Goal: Communication & Community: Answer question/provide support

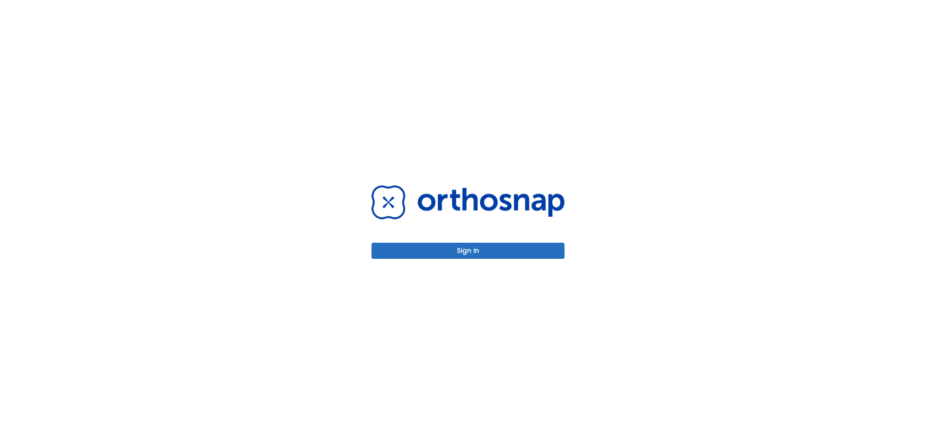
click at [505, 252] on button "Sign in" at bounding box center [468, 251] width 193 height 16
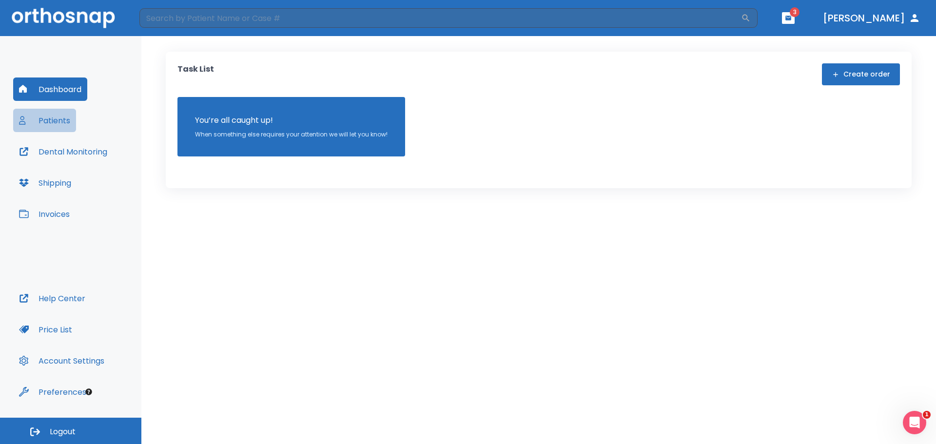
click at [46, 119] on button "Patients" at bounding box center [44, 120] width 63 height 23
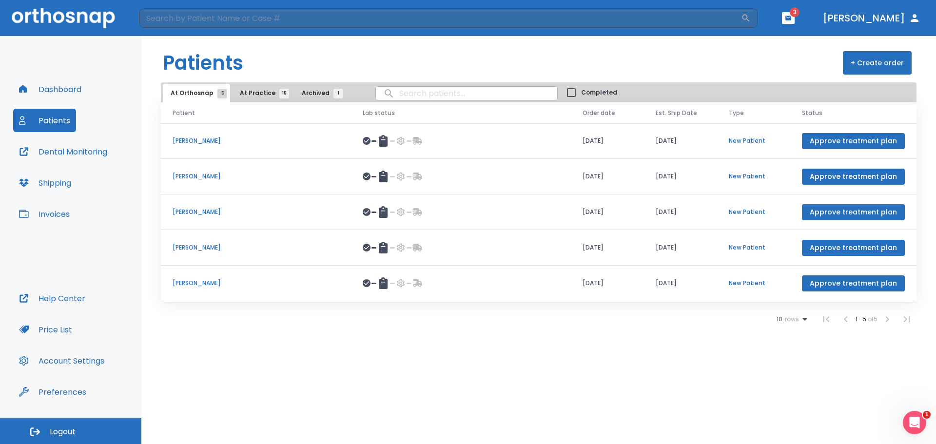
click at [396, 92] on input "search" at bounding box center [466, 93] width 181 height 19
type input "ESTE"
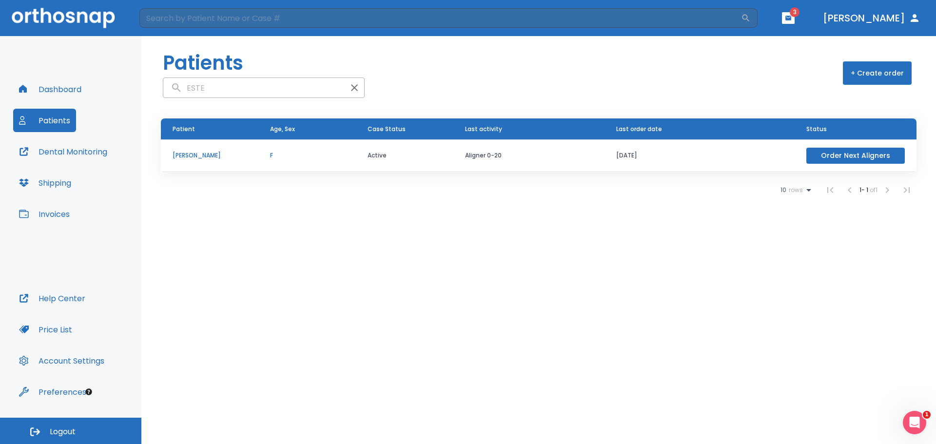
click at [199, 156] on p "[PERSON_NAME]" at bounding box center [210, 155] width 74 height 9
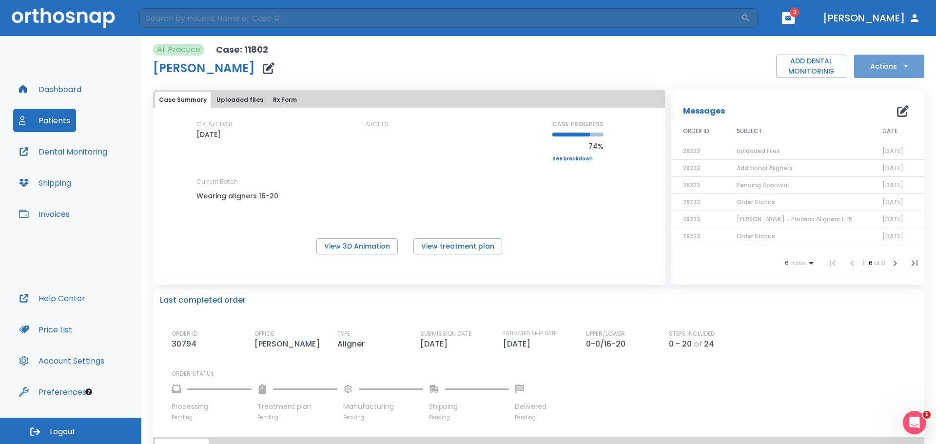
click at [902, 60] on button "Actions" at bounding box center [889, 66] width 70 height 23
click at [544, 64] on div at bounding box center [468, 222] width 936 height 444
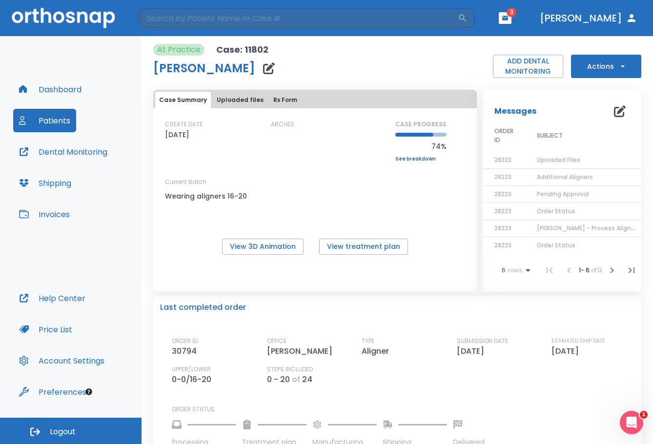
click at [229, 98] on button "Uploaded files" at bounding box center [240, 100] width 55 height 17
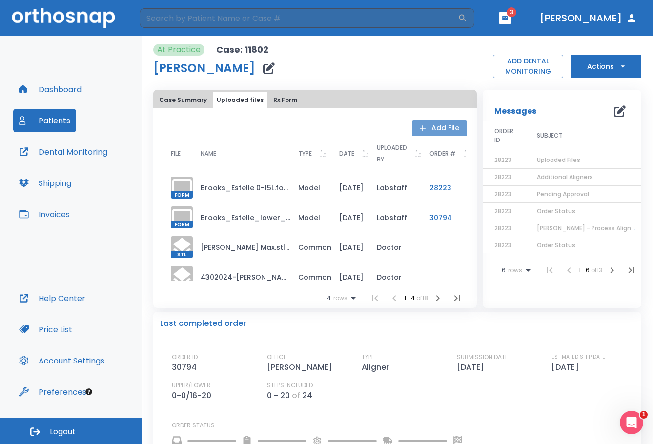
click at [435, 132] on button "Add File" at bounding box center [439, 128] width 55 height 16
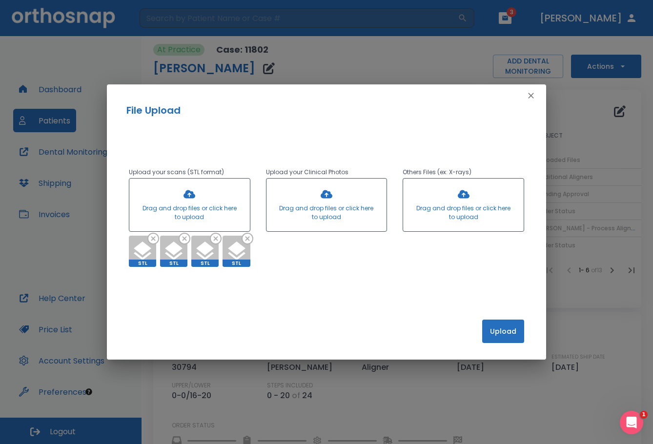
click at [494, 335] on button "Upload" at bounding box center [503, 330] width 42 height 23
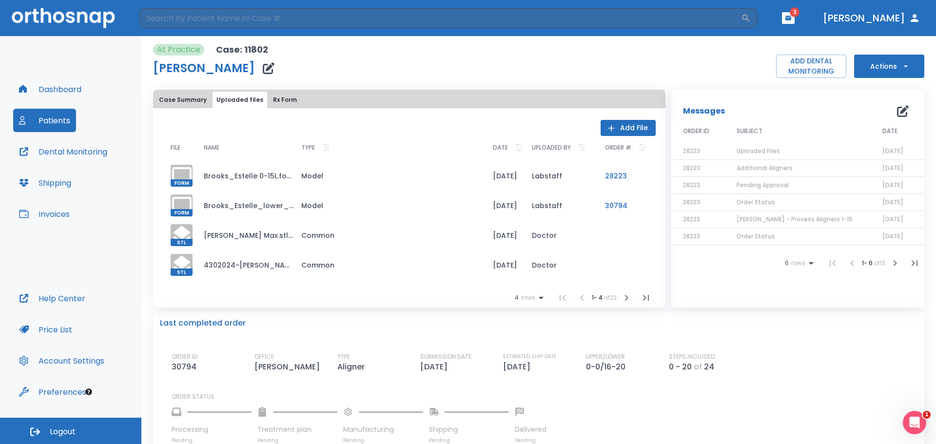
click at [897, 113] on icon "button" at bounding box center [903, 111] width 12 height 12
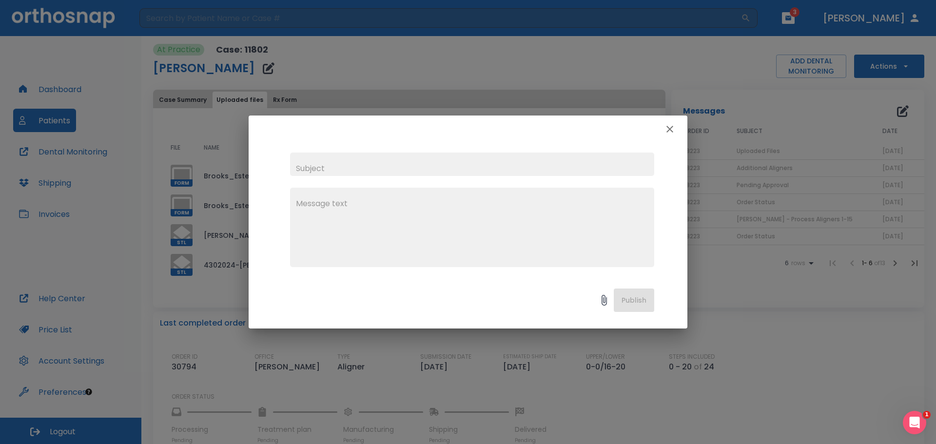
click at [396, 171] on input "text" at bounding box center [472, 164] width 364 height 23
type input "Refinement Stage"
click at [317, 205] on textarea at bounding box center [472, 231] width 353 height 67
type textarea "h"
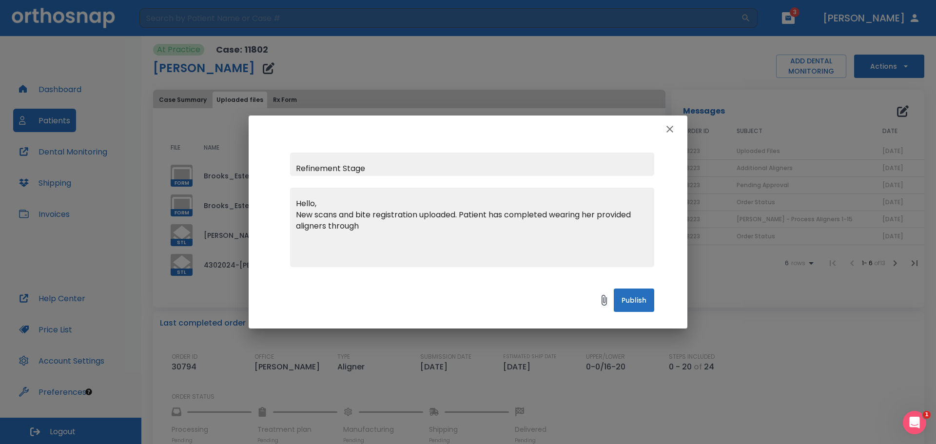
type textarea "Hello, New scans and bite registration uploaded. Patient has completed wearing …"
click at [271, 100] on div "Refinement Stage Hello, New scans and bite registration uploaded. Patient has c…" at bounding box center [468, 222] width 936 height 444
drag, startPoint x: 366, startPoint y: 227, endPoint x: 271, endPoint y: 200, distance: 98.7
click at [270, 200] on div "Refinement Stage Hello, New scans and bite registration uploaded. Patient has c…" at bounding box center [468, 210] width 439 height 134
click at [676, 127] on button "button" at bounding box center [670, 129] width 20 height 20
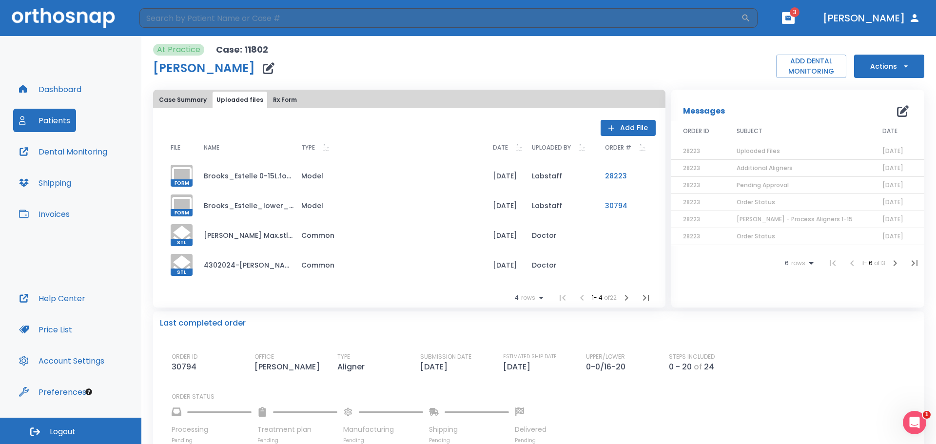
click at [278, 100] on button "Rx Form" at bounding box center [285, 100] width 32 height 17
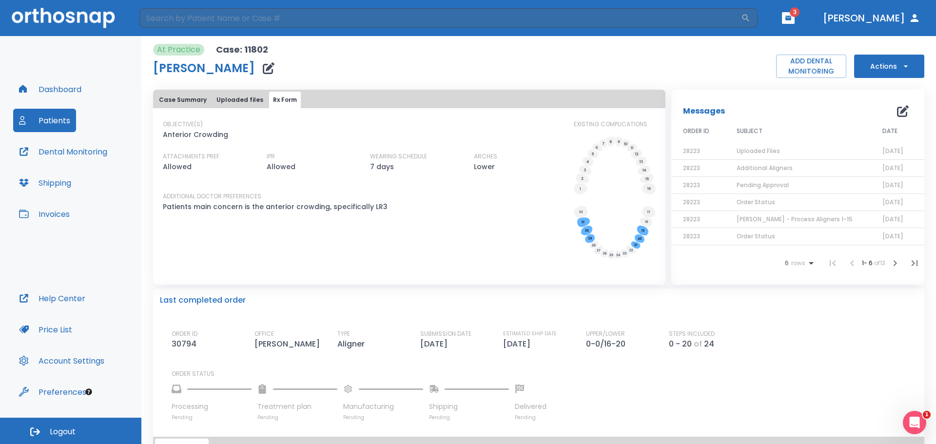
click at [185, 96] on button "Case Summary" at bounding box center [183, 100] width 56 height 17
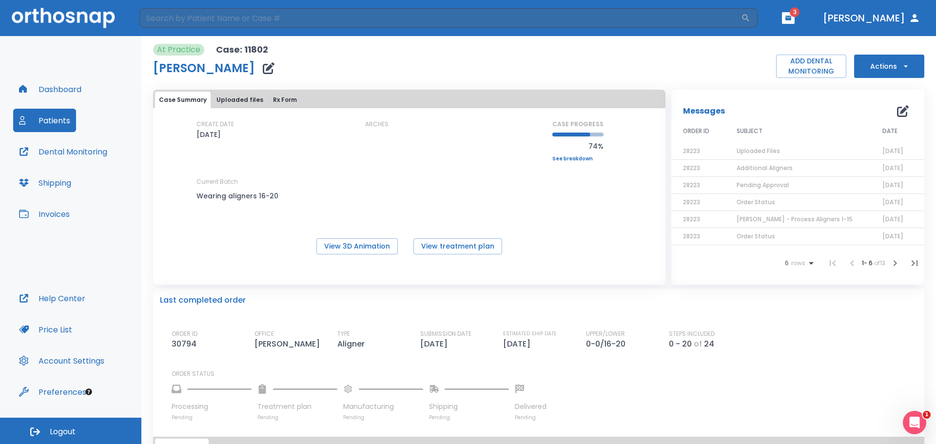
click at [263, 69] on icon "button" at bounding box center [269, 68] width 12 height 12
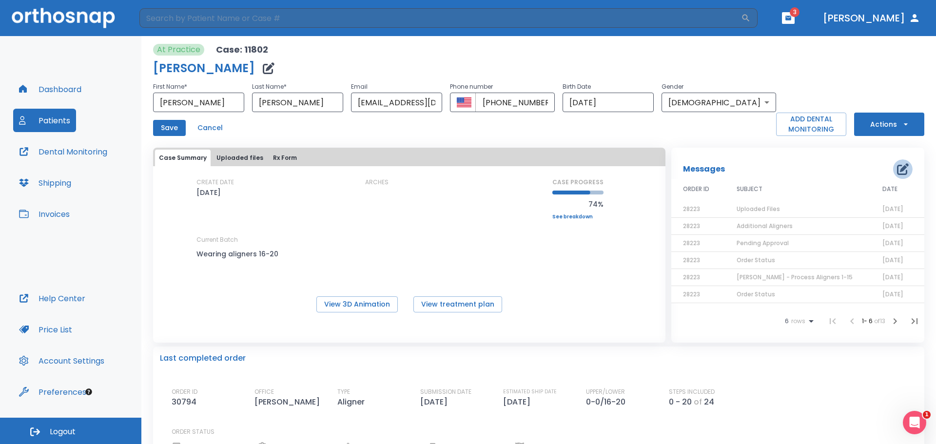
click at [897, 171] on icon "button" at bounding box center [903, 169] width 12 height 12
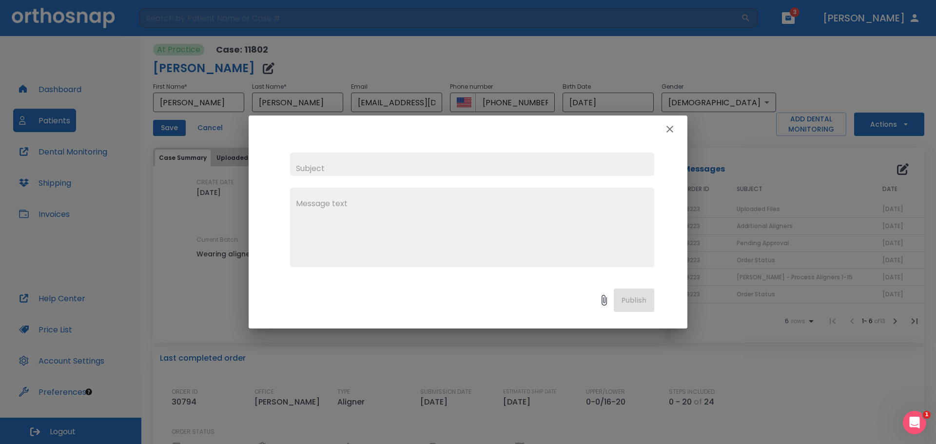
drag, startPoint x: 357, startPoint y: 165, endPoint x: 334, endPoint y: 166, distance: 23.5
click at [334, 166] on input "text" at bounding box center [472, 164] width 364 height 23
type input "Refinement Stage"
paste textarea "Hello, New scans and bite registration uploaded. Patient has completed wearing …"
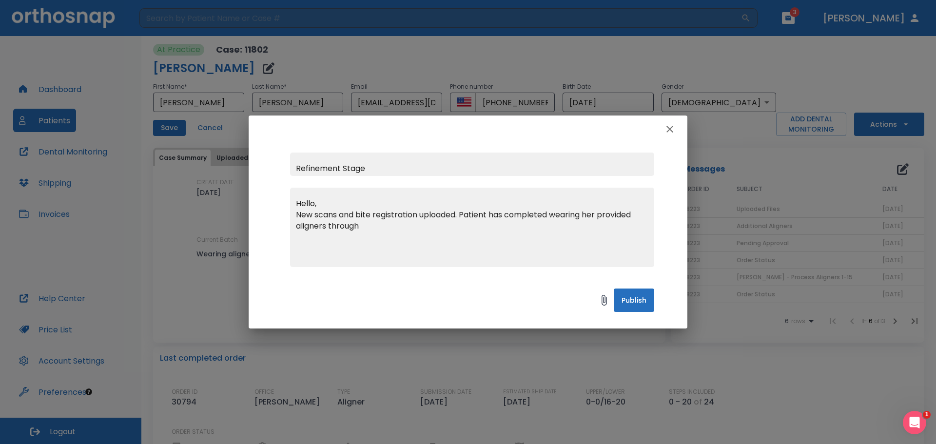
drag, startPoint x: 364, startPoint y: 228, endPoint x: 267, endPoint y: 227, distance: 97.1
click at [267, 227] on div "Refinement Stage Hello, New scans and bite registration uploaded. Patient has c…" at bounding box center [468, 210] width 439 height 134
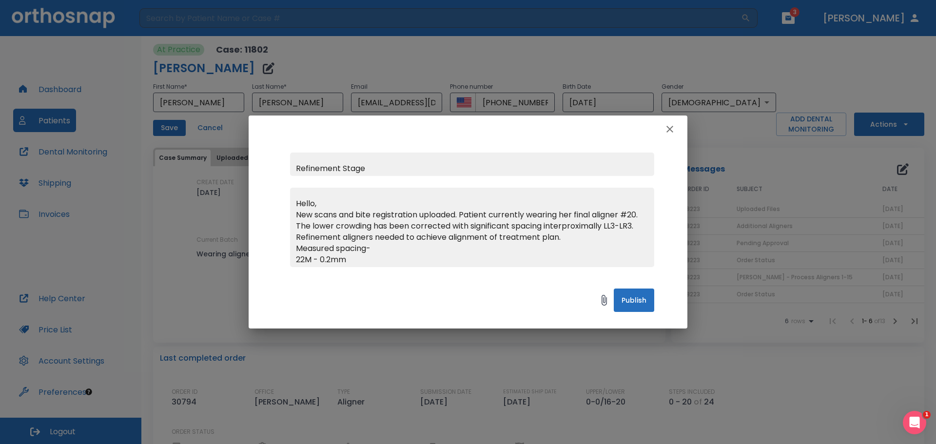
click at [565, 226] on textarea "Hello, New scans and bite registration uploaded. Patient currently wearing her …" at bounding box center [472, 231] width 353 height 67
click at [419, 258] on textarea "Hello, New scans and bite registration uploaded. Patient currently wearing her …" at bounding box center [472, 231] width 353 height 67
drag, startPoint x: 456, startPoint y: 125, endPoint x: 560, endPoint y: 266, distance: 174.8
click at [560, 266] on div "Refinement Stage Hello, New scans and bite registration uploaded. Patient curre…" at bounding box center [468, 222] width 439 height 213
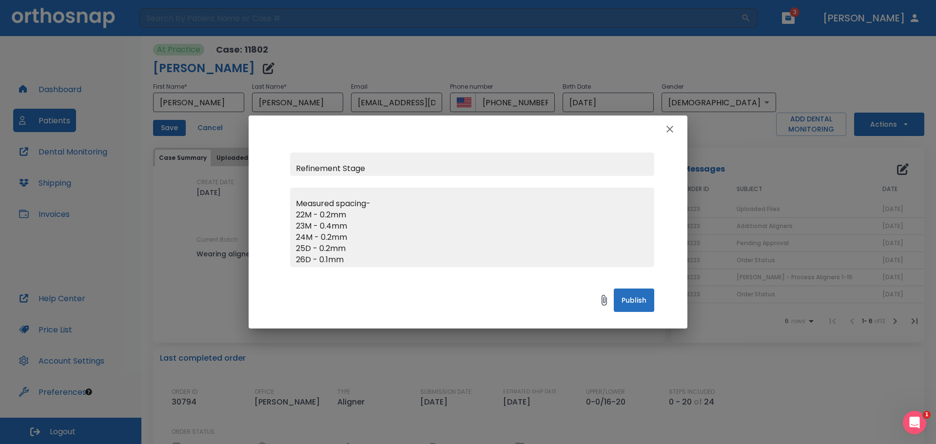
scroll to position [56, 0]
click at [379, 260] on textarea "Hello, New scans and bite registration uploaded. Patient currently wearing her …" at bounding box center [472, 231] width 353 height 67
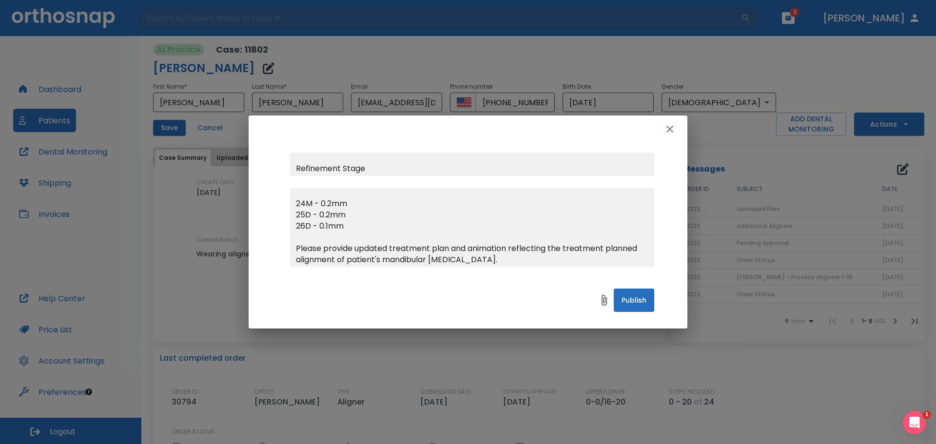
scroll to position [101, 0]
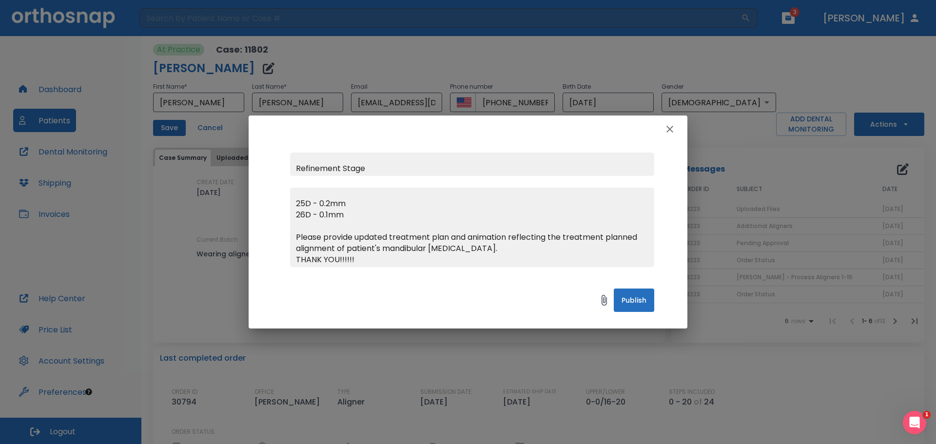
type textarea "Hello, New scans and bite registration uploaded. Patient currently wearing her …"
click at [642, 296] on button "Publish" at bounding box center [634, 300] width 40 height 23
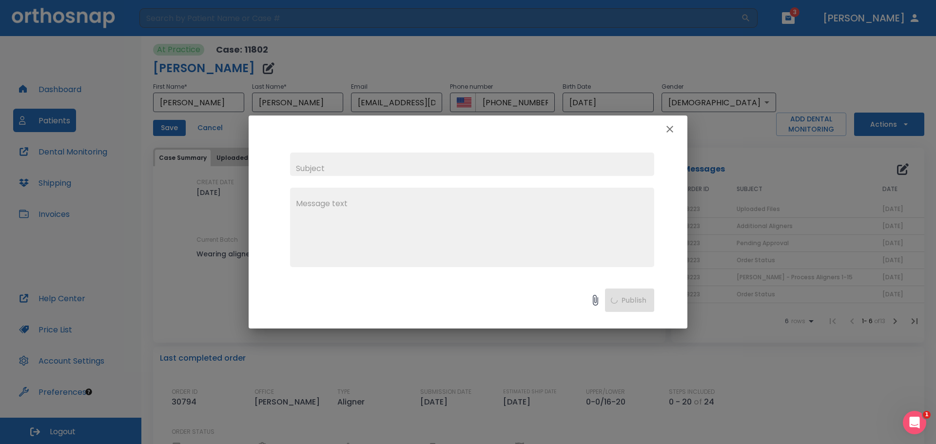
scroll to position [0, 0]
